Goal: Task Accomplishment & Management: Manage account settings

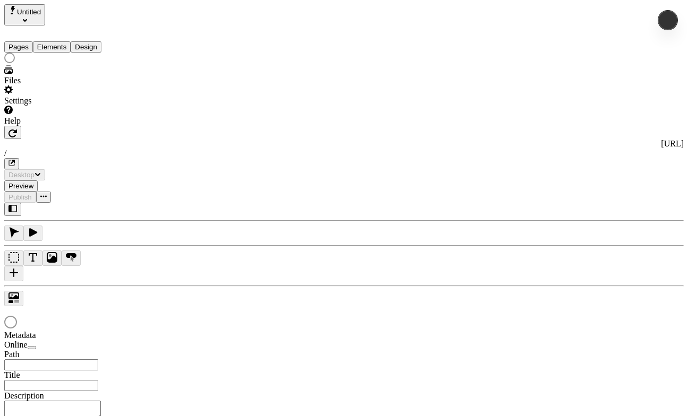
type input "/"
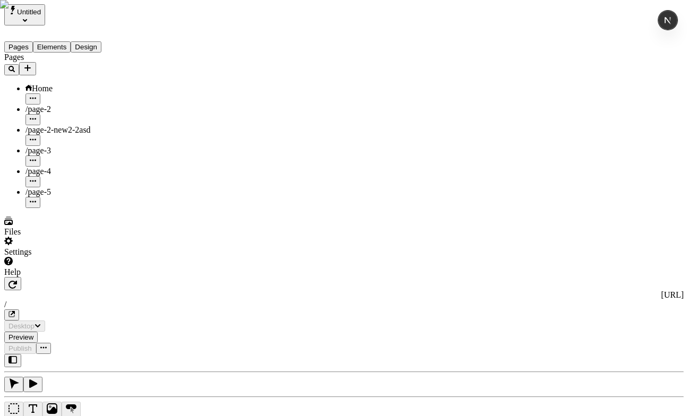
click at [55, 257] on div "Settings" at bounding box center [67, 247] width 127 height 20
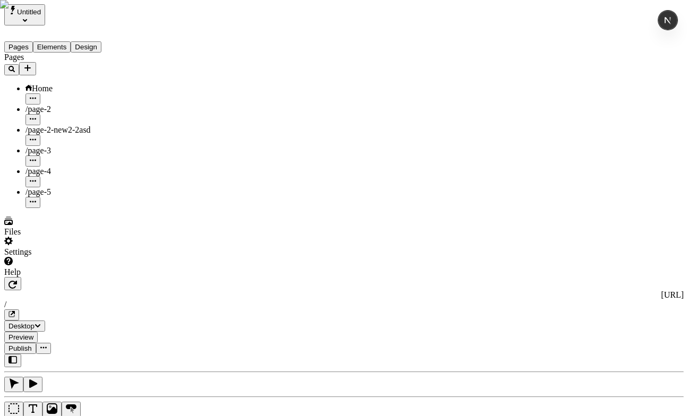
click at [49, 257] on div "Settings" at bounding box center [67, 247] width 127 height 20
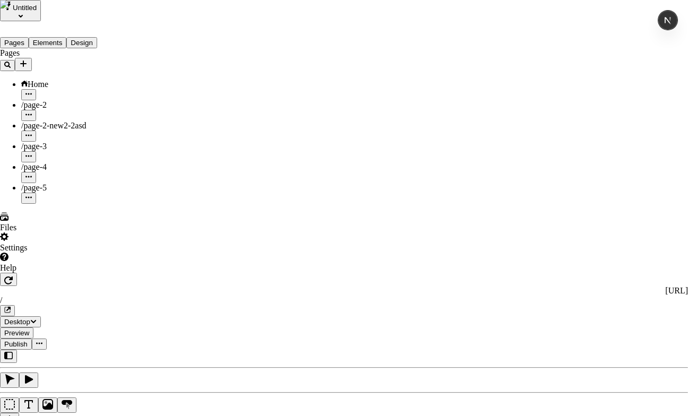
type input "test"
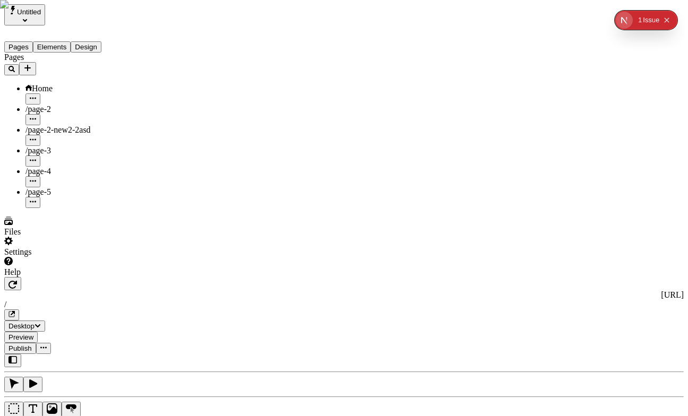
click at [40, 208] on div "Pages Home /page-2 /page-2-new2-2asd /page-3 /page-4 /page-5" at bounding box center [67, 130] width 127 height 155
click at [47, 26] on div "Pages Elements Design" at bounding box center [67, 38] width 127 height 27
click at [41, 16] on span "Untitled" at bounding box center [29, 12] width 24 height 8
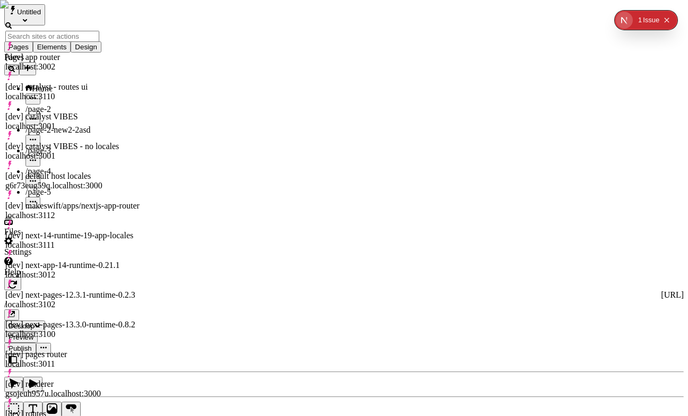
click at [94, 82] on div "[dev] catalyst - routes ui localhost:3110" at bounding box center [73, 91] width 136 height 19
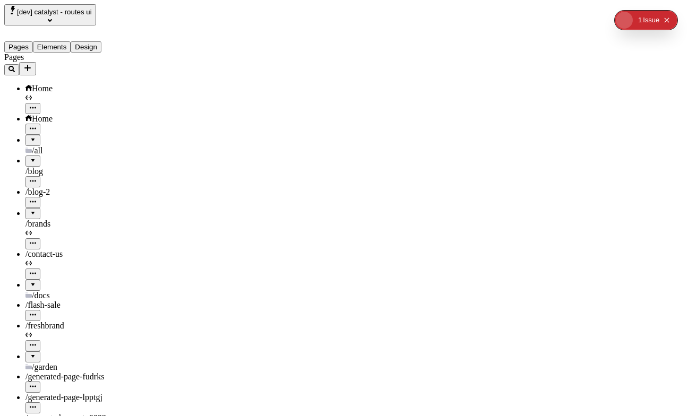
type input "/"
click at [36, 146] on span "/all" at bounding box center [37, 150] width 11 height 9
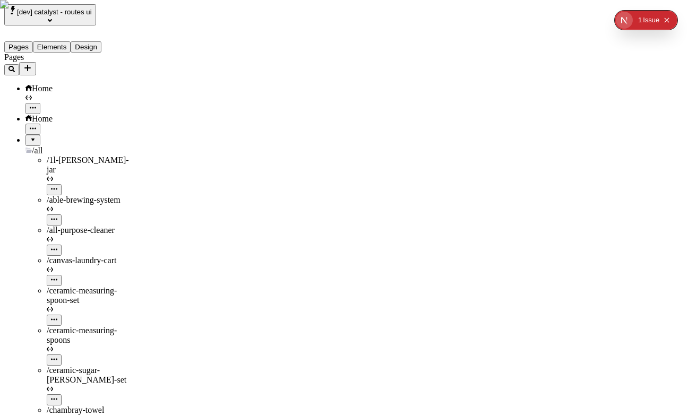
click at [36, 146] on span "/all" at bounding box center [37, 150] width 11 height 9
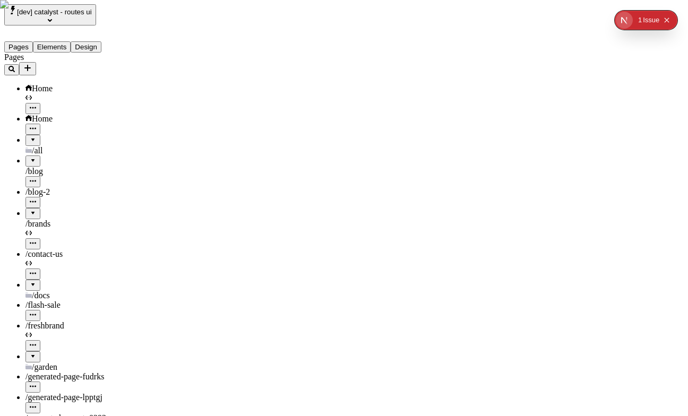
click at [37, 146] on div "/all" at bounding box center [78, 151] width 106 height 10
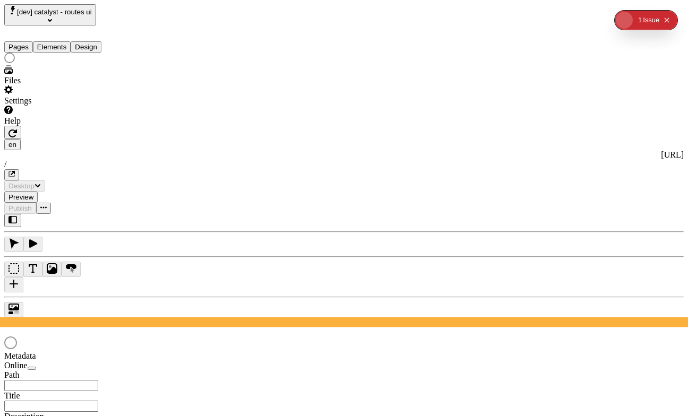
type input "/"
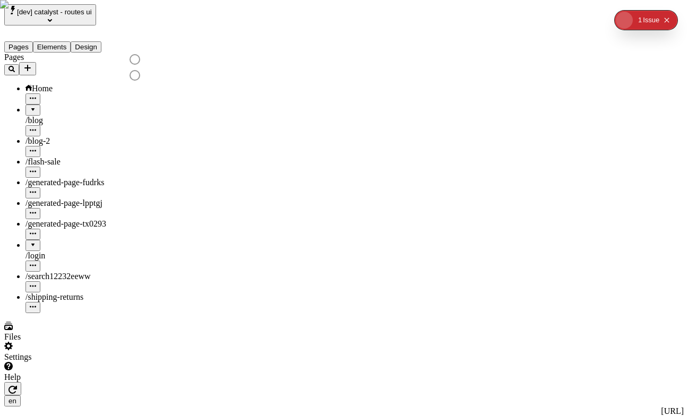
click at [73, 116] on div "/blog" at bounding box center [78, 121] width 106 height 10
click at [80, 84] on div "Home" at bounding box center [78, 94] width 106 height 21
click at [36, 97] on icon "button" at bounding box center [33, 98] width 6 height 2
click at [141, 184] on span "Delete" at bounding box center [130, 188] width 22 height 9
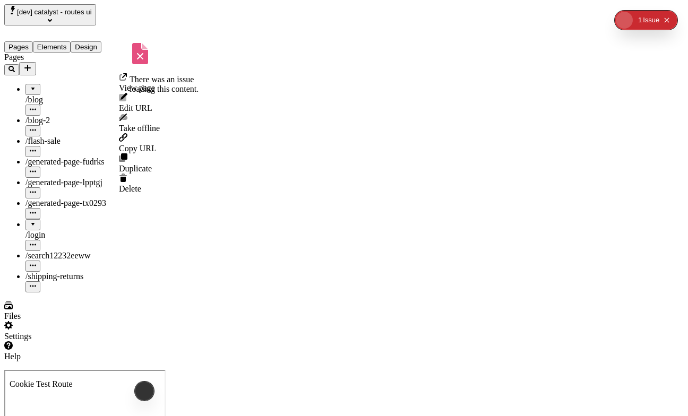
click at [36, 106] on icon "button" at bounding box center [33, 109] width 6 height 6
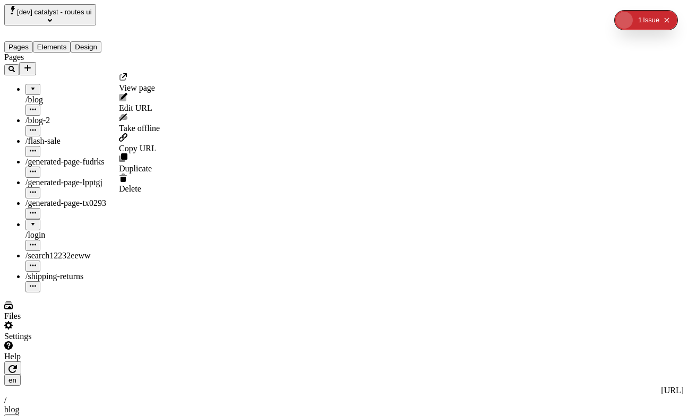
type input "/blog"
click at [141, 184] on span "Delete" at bounding box center [130, 188] width 22 height 9
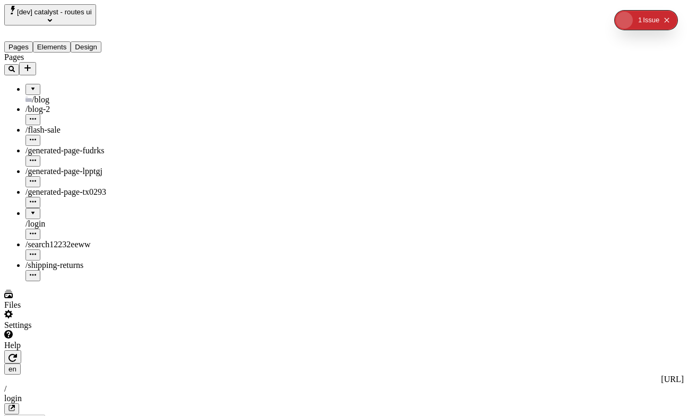
type input "/login"
click at [30, 85] on div at bounding box center [33, 85] width 6 height 0
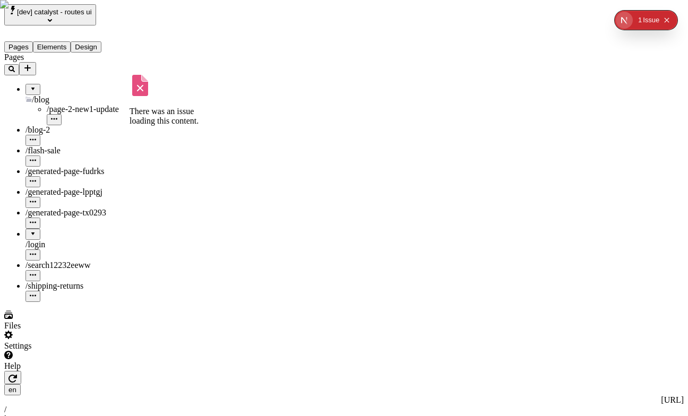
click at [57, 116] on icon "button" at bounding box center [54, 119] width 6 height 6
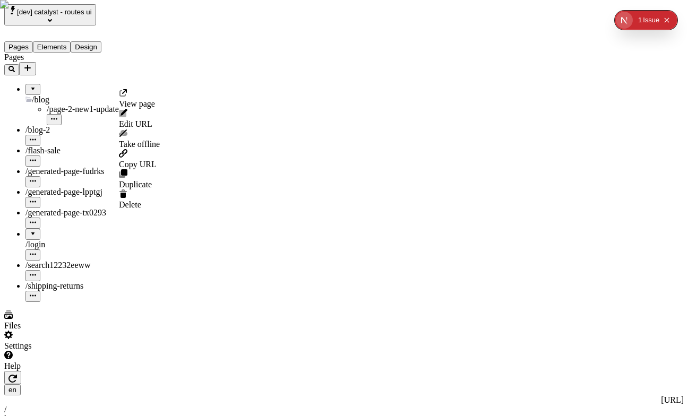
click at [141, 200] on span "Delete" at bounding box center [130, 204] width 22 height 9
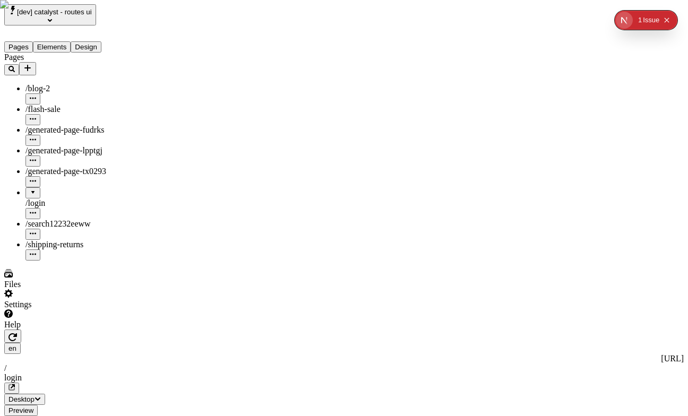
click at [36, 97] on icon "button" at bounding box center [33, 98] width 6 height 2
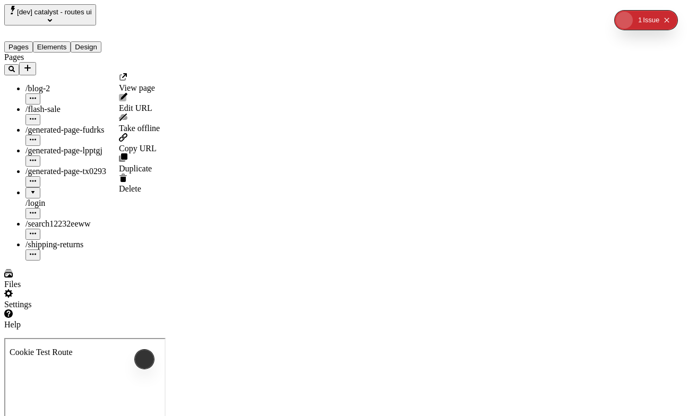
click at [141, 173] on div "Delete" at bounding box center [139, 183] width 41 height 20
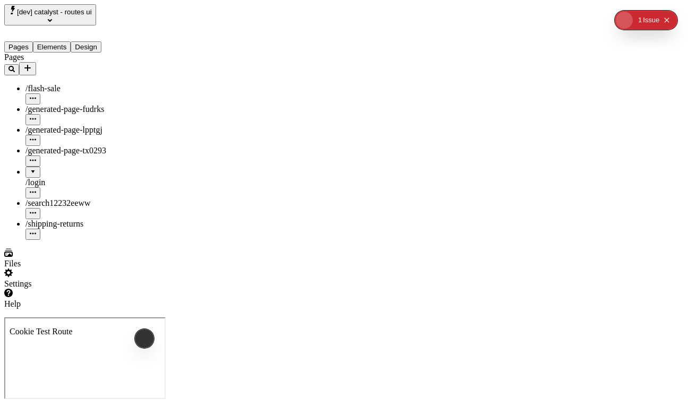
click at [36, 189] on icon "button" at bounding box center [33, 192] width 6 height 6
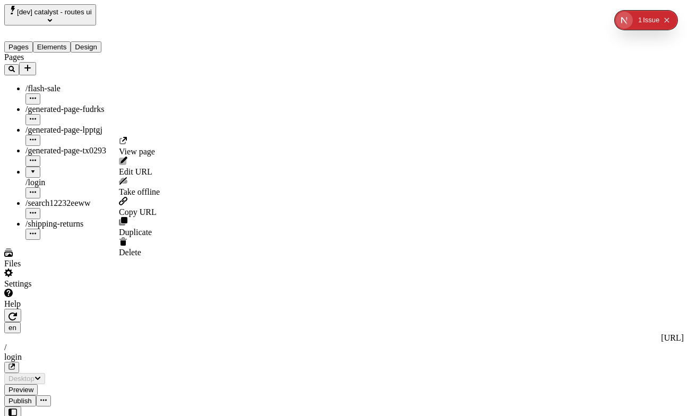
click at [141, 248] on span "Delete" at bounding box center [130, 252] width 22 height 9
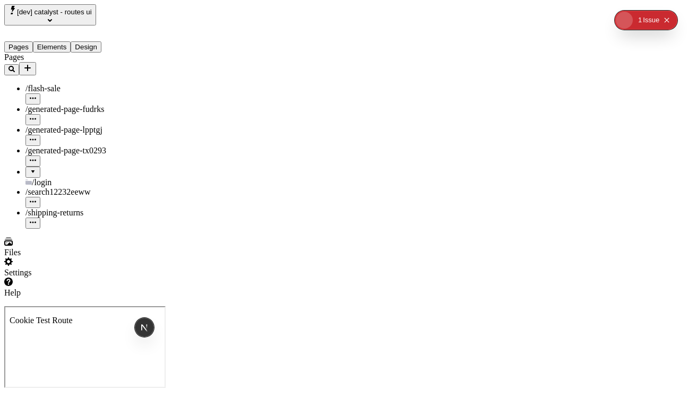
click at [30, 168] on div at bounding box center [33, 168] width 6 height 0
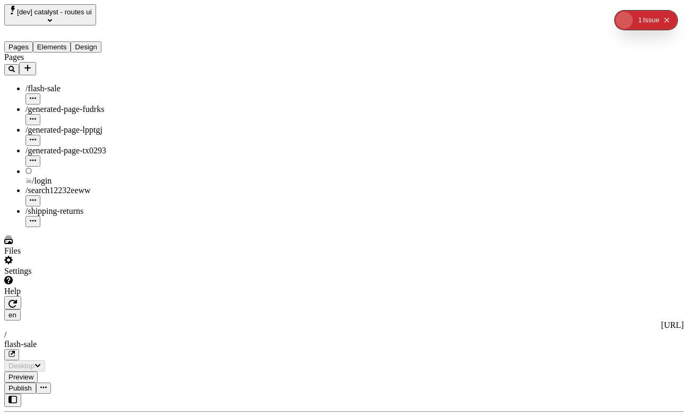
type input "/flash-sale"
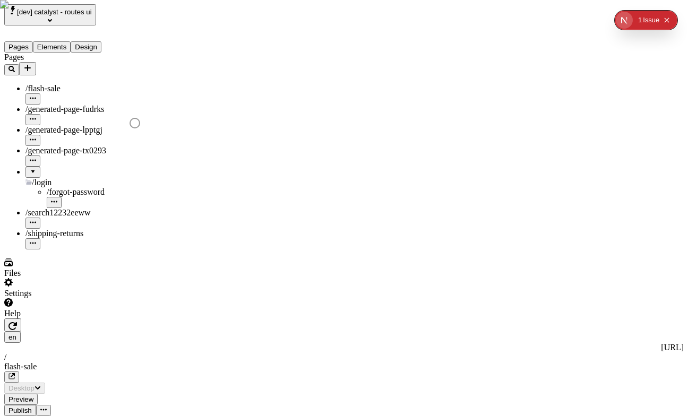
click at [141, 264] on span "Delete" at bounding box center [130, 268] width 22 height 9
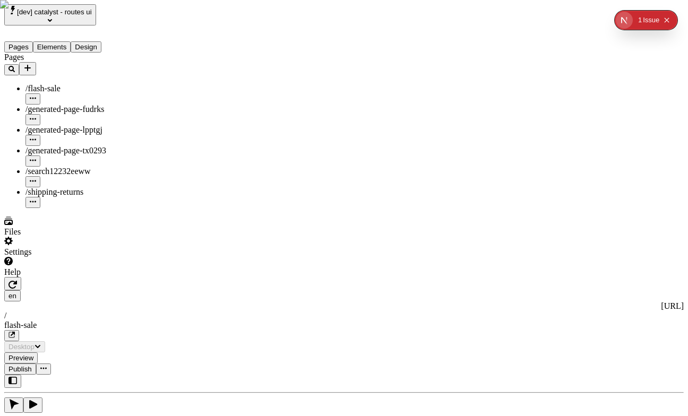
click at [36, 95] on icon "button" at bounding box center [33, 98] width 6 height 6
click at [141, 184] on span "Delete" at bounding box center [130, 188] width 22 height 9
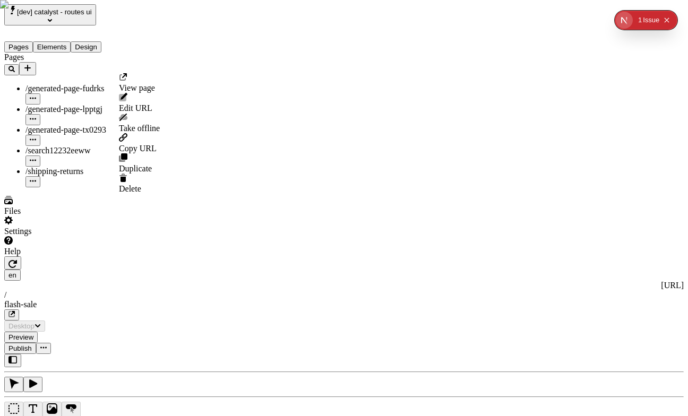
click at [40, 93] on button "button" at bounding box center [32, 98] width 15 height 11
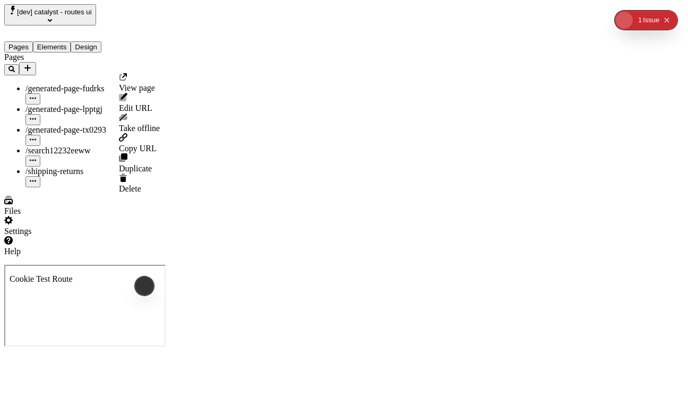
click at [141, 184] on span "Delete" at bounding box center [130, 188] width 22 height 9
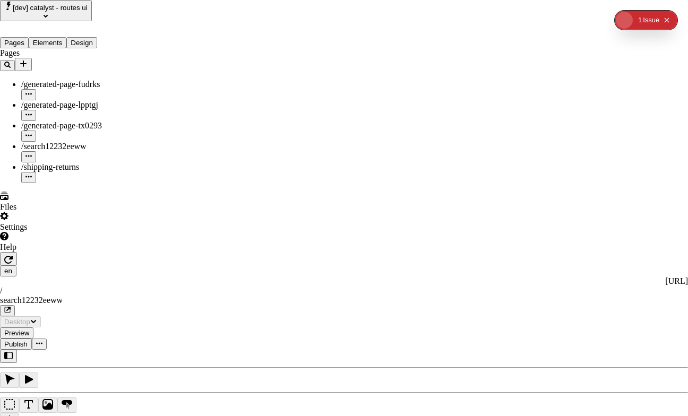
type input "/search12232eeww"
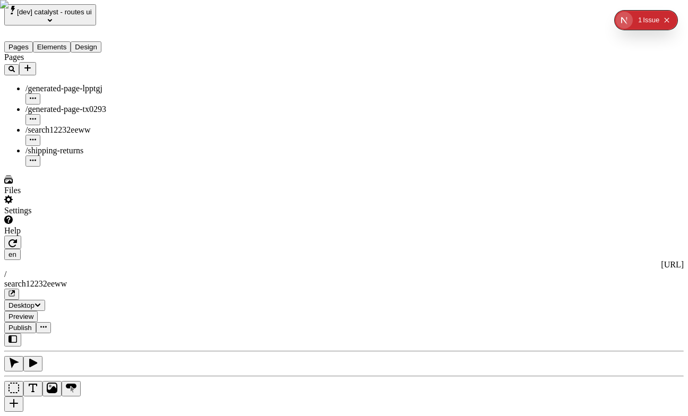
click at [40, 93] on button "button" at bounding box center [32, 98] width 15 height 11
click at [151, 173] on div "Delete" at bounding box center [139, 183] width 41 height 20
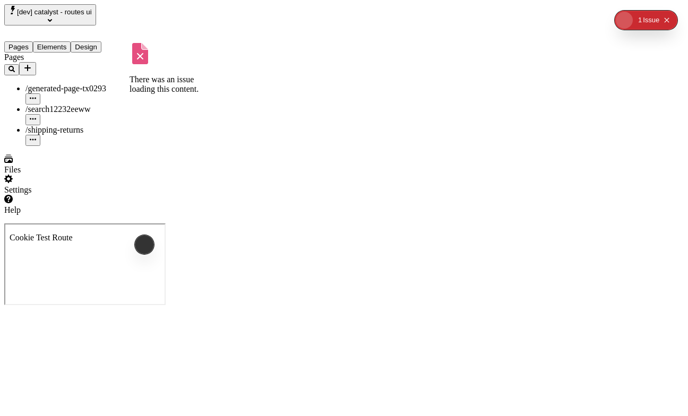
click at [36, 95] on icon "button" at bounding box center [33, 98] width 6 height 6
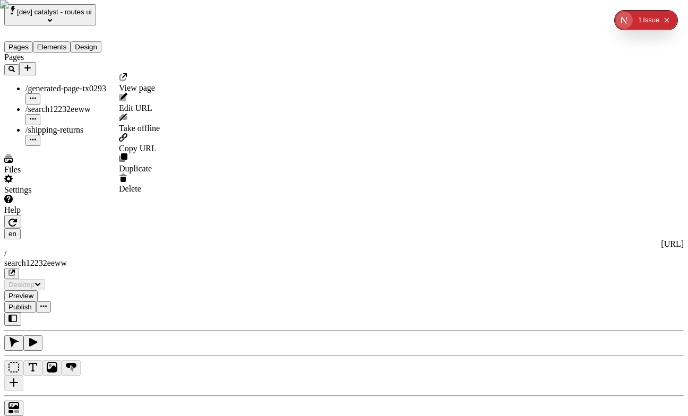
click at [141, 184] on span "Delete" at bounding box center [130, 188] width 22 height 9
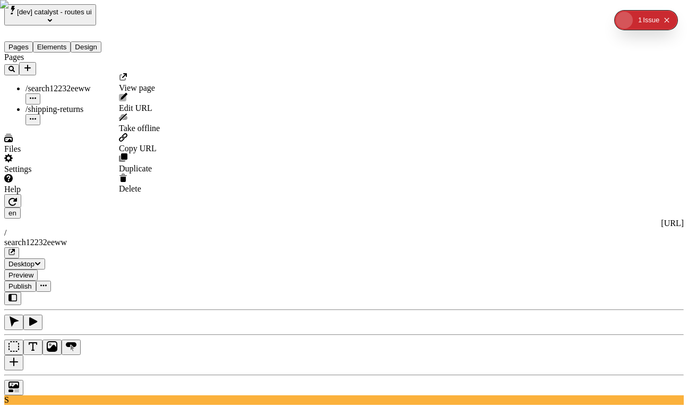
click at [36, 95] on icon "button" at bounding box center [33, 98] width 6 height 6
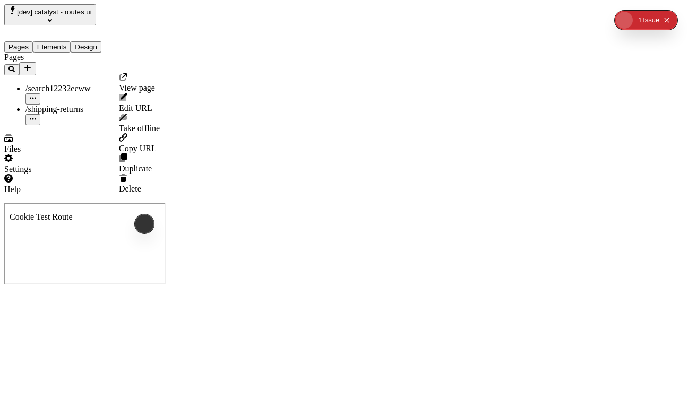
click at [159, 173] on div "Delete" at bounding box center [139, 183] width 41 height 20
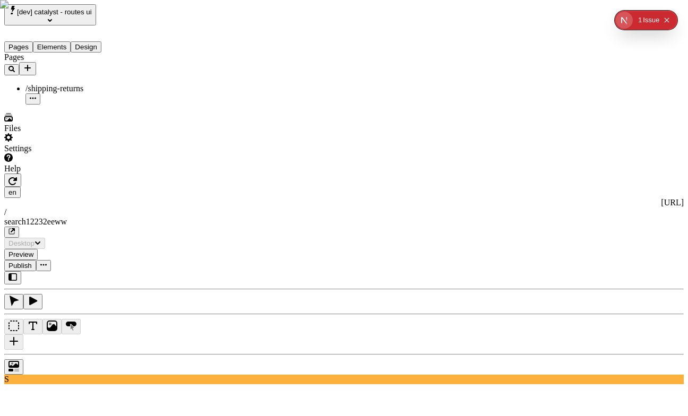
click at [36, 95] on icon "button" at bounding box center [33, 98] width 6 height 6
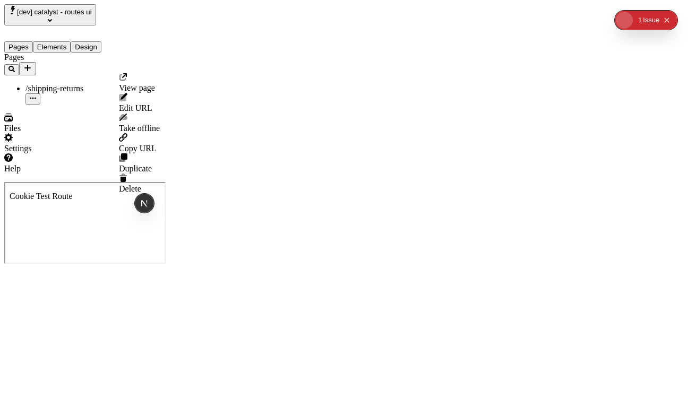
click at [141, 184] on span "Delete" at bounding box center [130, 188] width 22 height 9
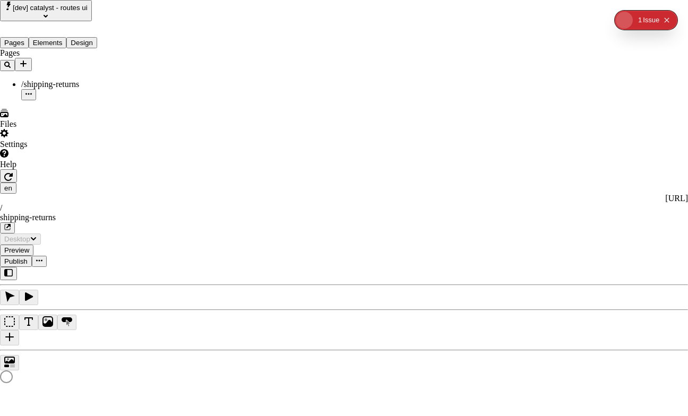
type input "/shipping-returns"
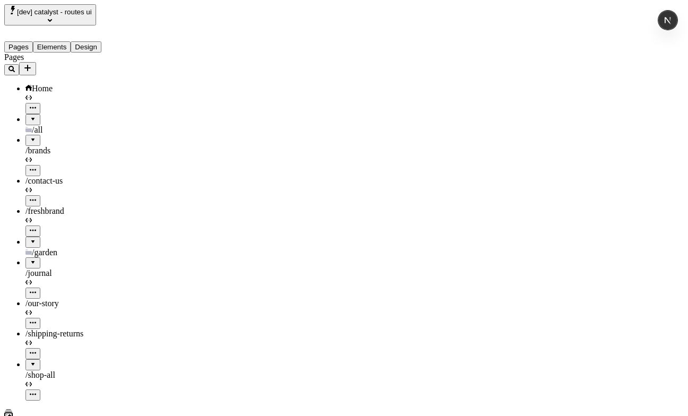
click at [30, 238] on div at bounding box center [33, 238] width 6 height 0
click at [30, 359] on div at bounding box center [33, 359] width 6 height 0
click at [44, 84] on span "Home" at bounding box center [42, 88] width 21 height 9
click at [30, 116] on div at bounding box center [33, 116] width 6 height 0
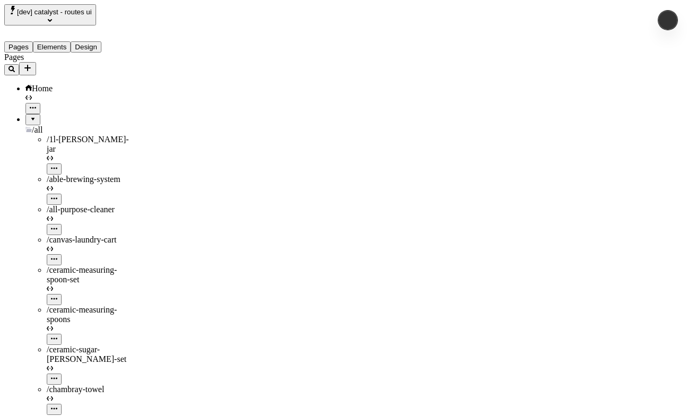
click at [71, 135] on span "/1l-le-parfait-jar" at bounding box center [88, 144] width 82 height 19
click at [54, 84] on div "Home" at bounding box center [78, 89] width 106 height 10
click at [72, 235] on span "/canvas-laundry-cart" at bounding box center [82, 239] width 70 height 9
click at [72, 175] on div "/able-brewing-system" at bounding box center [89, 190] width 85 height 30
click at [68, 135] on span "/1l-le-parfait-jar" at bounding box center [88, 144] width 82 height 19
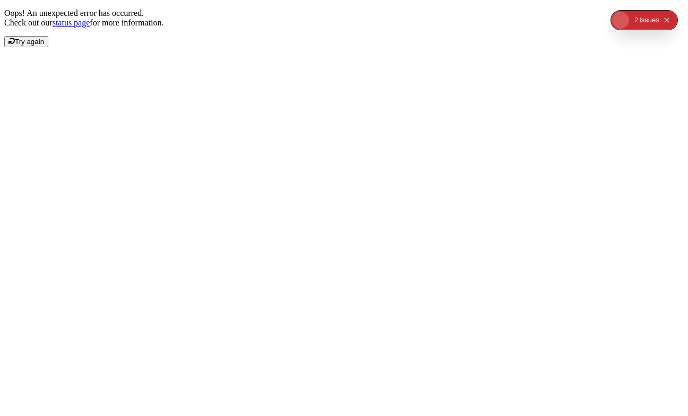
click at [48, 47] on button "Try again" at bounding box center [26, 41] width 44 height 11
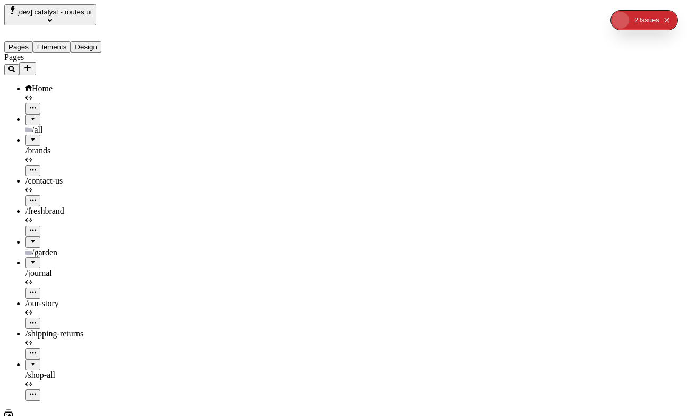
click at [76, 84] on div "Home" at bounding box center [78, 89] width 106 height 10
click at [80, 125] on div "/all" at bounding box center [78, 130] width 106 height 10
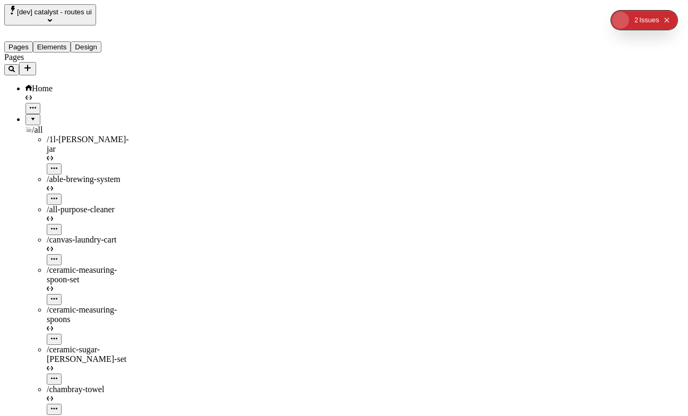
click at [65, 135] on span "/1l-le-parfait-jar" at bounding box center [88, 144] width 82 height 19
click at [666, 11] on div "1 2 Issue s" at bounding box center [644, 20] width 66 height 19
click at [653, 13] on div "Issue s" at bounding box center [649, 20] width 20 height 19
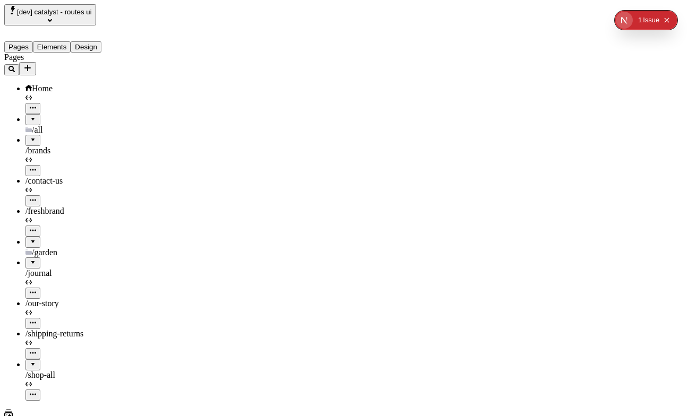
click at [33, 125] on span "/all" at bounding box center [37, 129] width 11 height 9
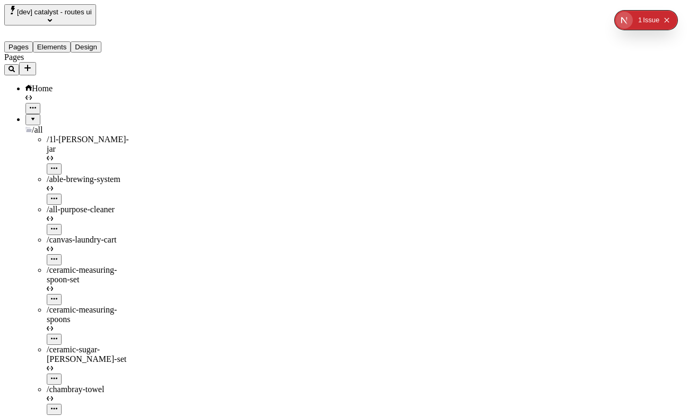
click at [71, 135] on span "/1l-[PERSON_NAME]-jar" at bounding box center [88, 144] width 82 height 19
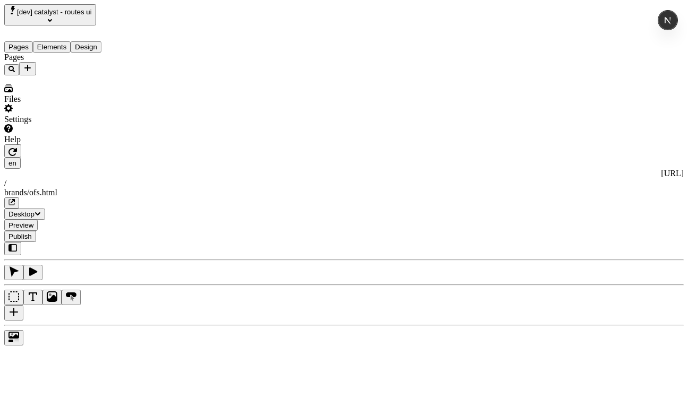
click at [75, 75] on div "Pages" at bounding box center [67, 64] width 127 height 23
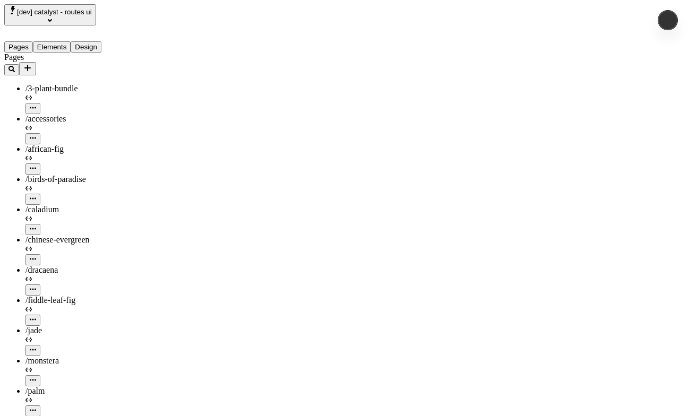
click at [49, 84] on span "/3-plant-bundle" at bounding box center [51, 88] width 53 height 9
